Goal: Task Accomplishment & Management: Manage account settings

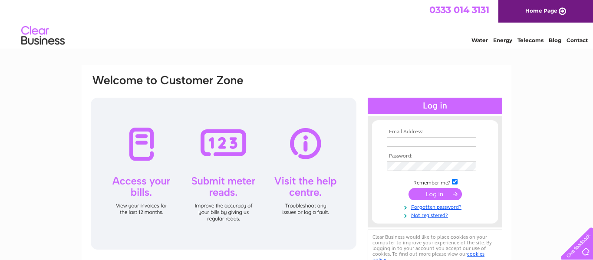
type input "treasurer@ringwood-conservative-club.co.uk"
click at [438, 191] on input "submit" at bounding box center [435, 194] width 53 height 12
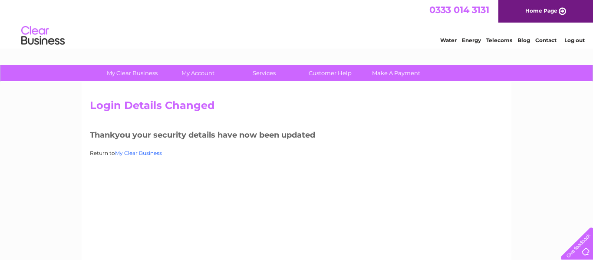
click at [148, 152] on link "My Clear Business" at bounding box center [138, 153] width 47 height 7
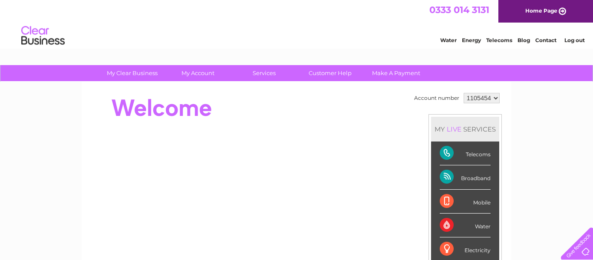
click at [509, 188] on div "Account number 1105454 MY LIVE SERVICES Telecoms Broadband Mobile Water Electri…" at bounding box center [297, 243] width 430 height 323
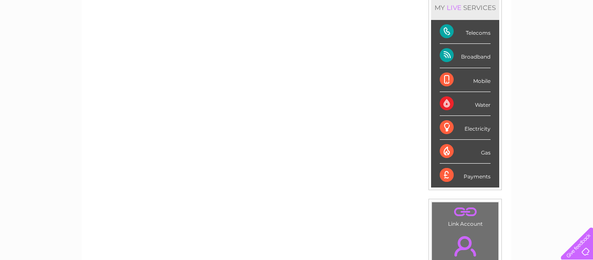
scroll to position [139, 0]
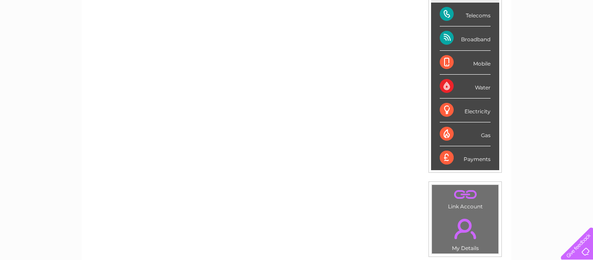
click at [562, 45] on div "My Clear Business Login Details My Details My Preferences Link Account My Accou…" at bounding box center [296, 170] width 593 height 488
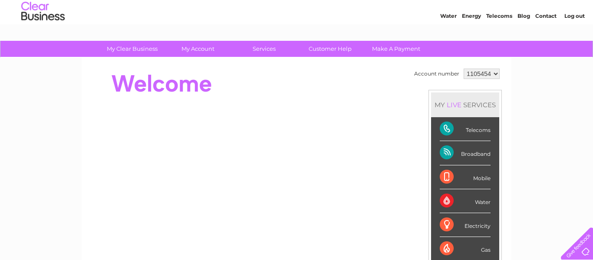
scroll to position [0, 0]
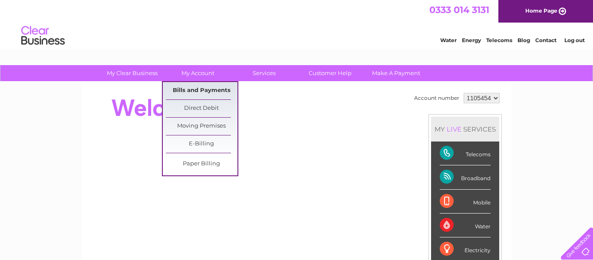
click at [207, 89] on link "Bills and Payments" at bounding box center [202, 90] width 72 height 17
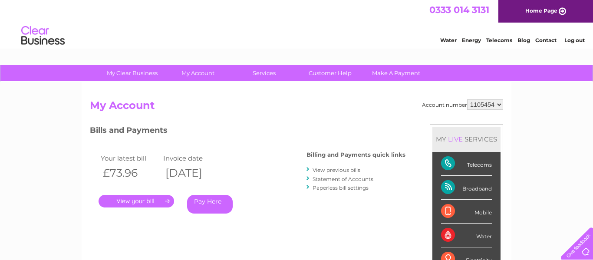
click at [141, 200] on link "." at bounding box center [137, 201] width 76 height 13
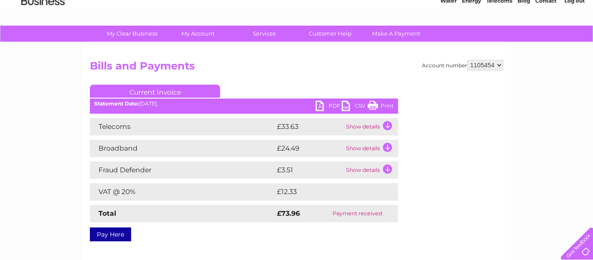
scroll to position [52, 0]
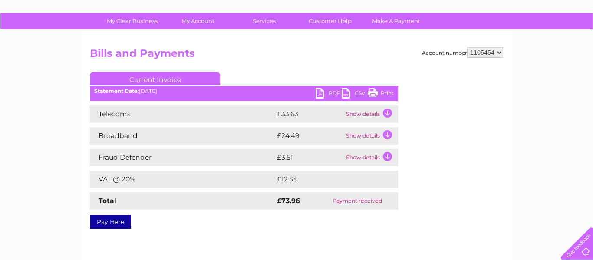
click at [390, 112] on td "Show details" at bounding box center [371, 114] width 54 height 17
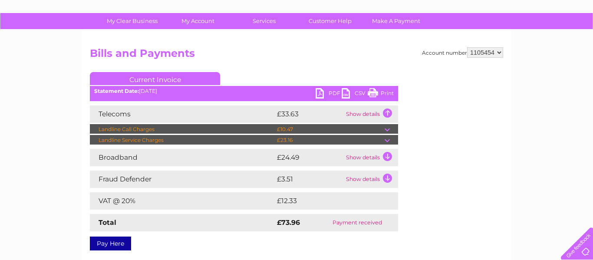
click at [386, 129] on td at bounding box center [391, 129] width 13 height 10
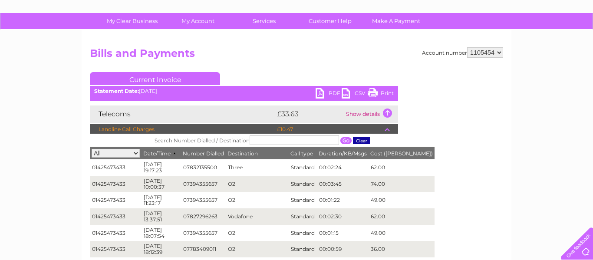
click at [468, 195] on div "Account number 1105454 Bills and Payments Current Invoice PDF CSV Print" at bounding box center [296, 255] width 413 height 417
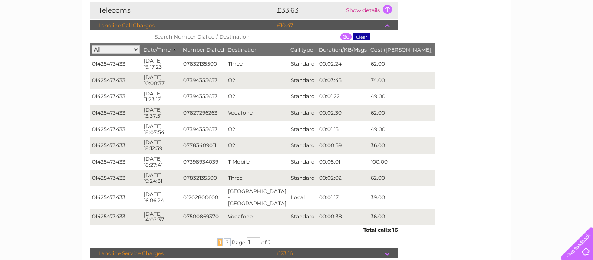
scroll to position [156, 0]
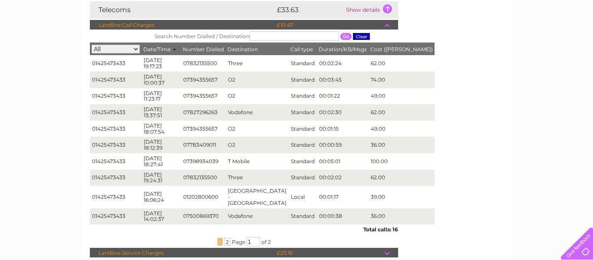
click at [480, 159] on div "Account number 1105454 Bills and Payments Current Invoice PDF CSV Print" at bounding box center [296, 151] width 413 height 417
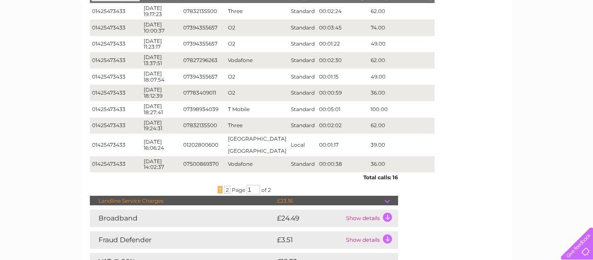
scroll to position [226, 0]
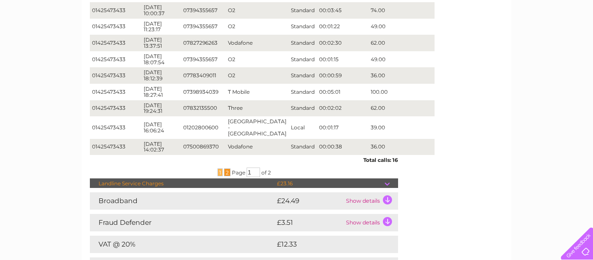
click at [228, 168] on span "2" at bounding box center [227, 172] width 7 height 8
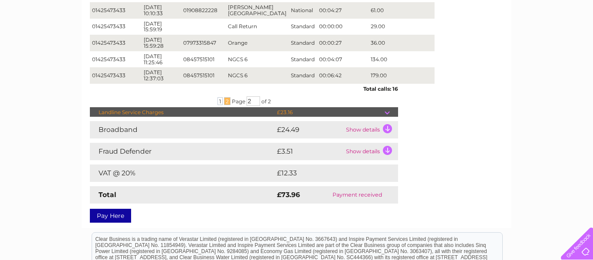
click at [547, 98] on div "My Clear Business Login Details My Details My Preferences Link Account My Accou…" at bounding box center [296, 107] width 593 height 537
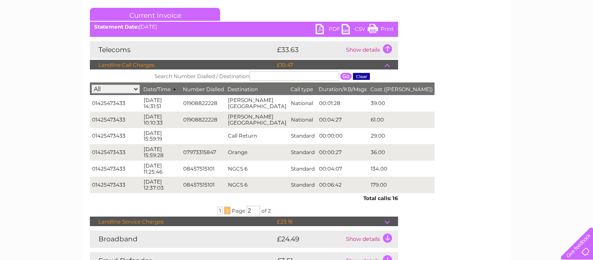
scroll to position [104, 0]
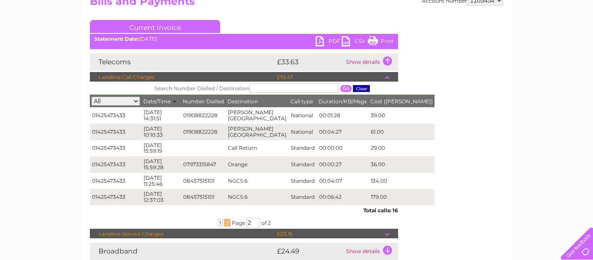
click at [387, 78] on td at bounding box center [391, 77] width 13 height 10
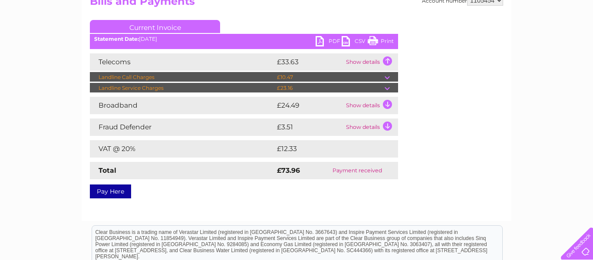
click at [389, 86] on td at bounding box center [391, 88] width 13 height 10
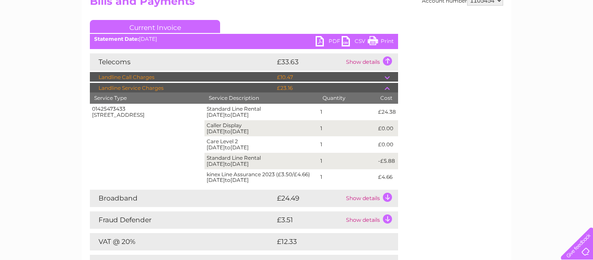
click at [387, 87] on td at bounding box center [391, 88] width 13 height 10
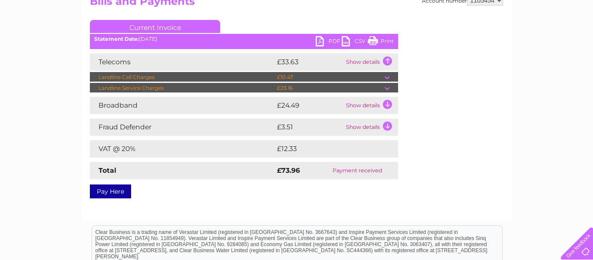
click at [388, 90] on td at bounding box center [391, 88] width 13 height 10
